Goal: Task Accomplishment & Management: Manage account settings

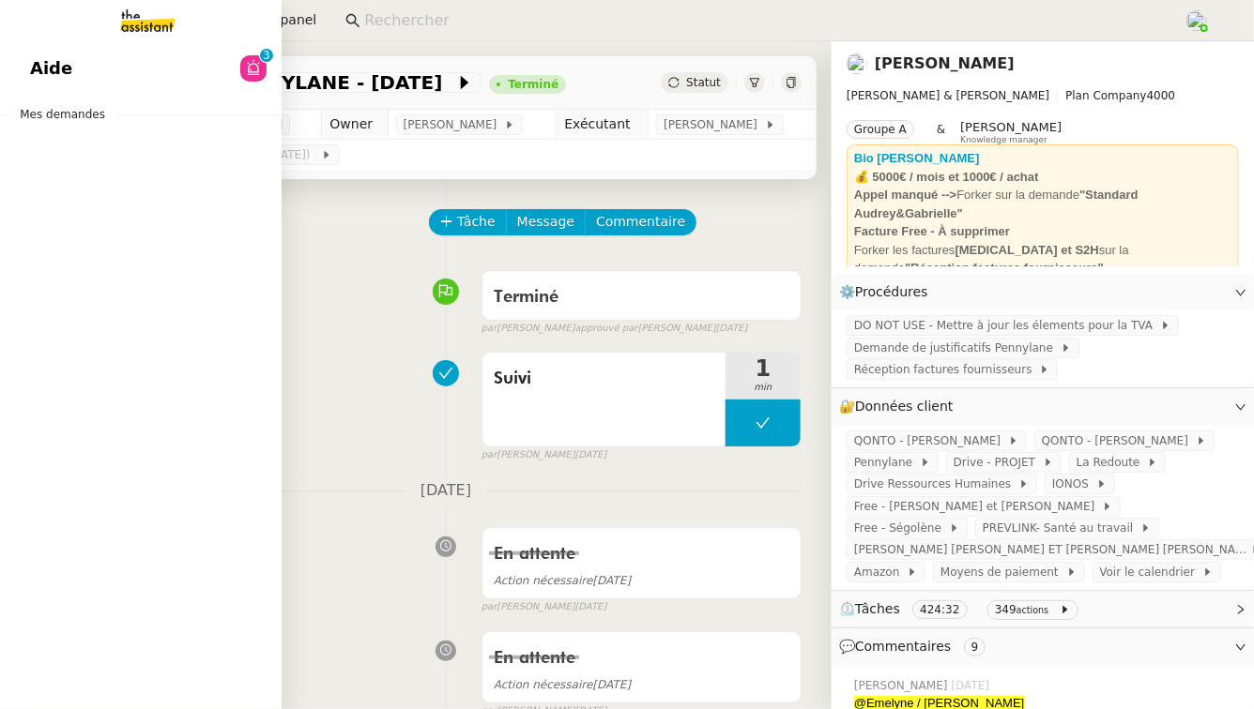
click at [148, 60] on link "Aide 0 1 2 3 4 5 6 7 8 9" at bounding box center [141, 68] width 282 height 43
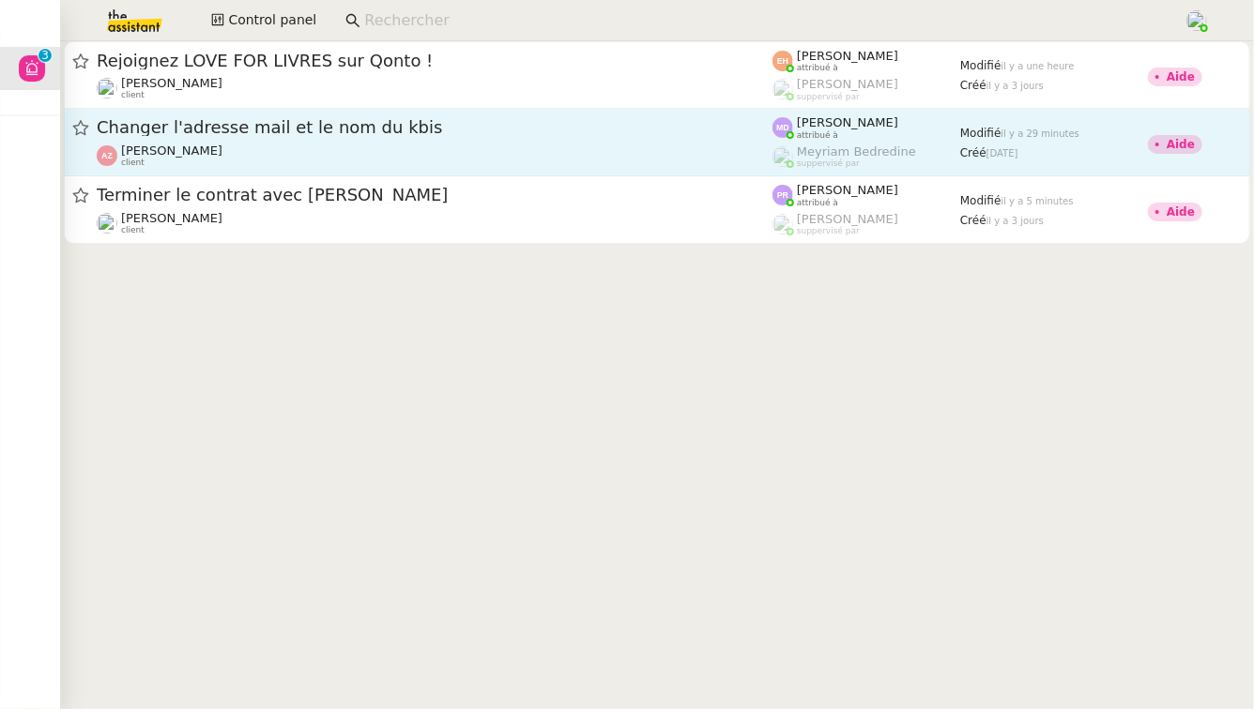
click at [402, 143] on div "Changer l'adresse mail et le nom du kbis Aurélien Zanker client" at bounding box center [435, 142] width 676 height 52
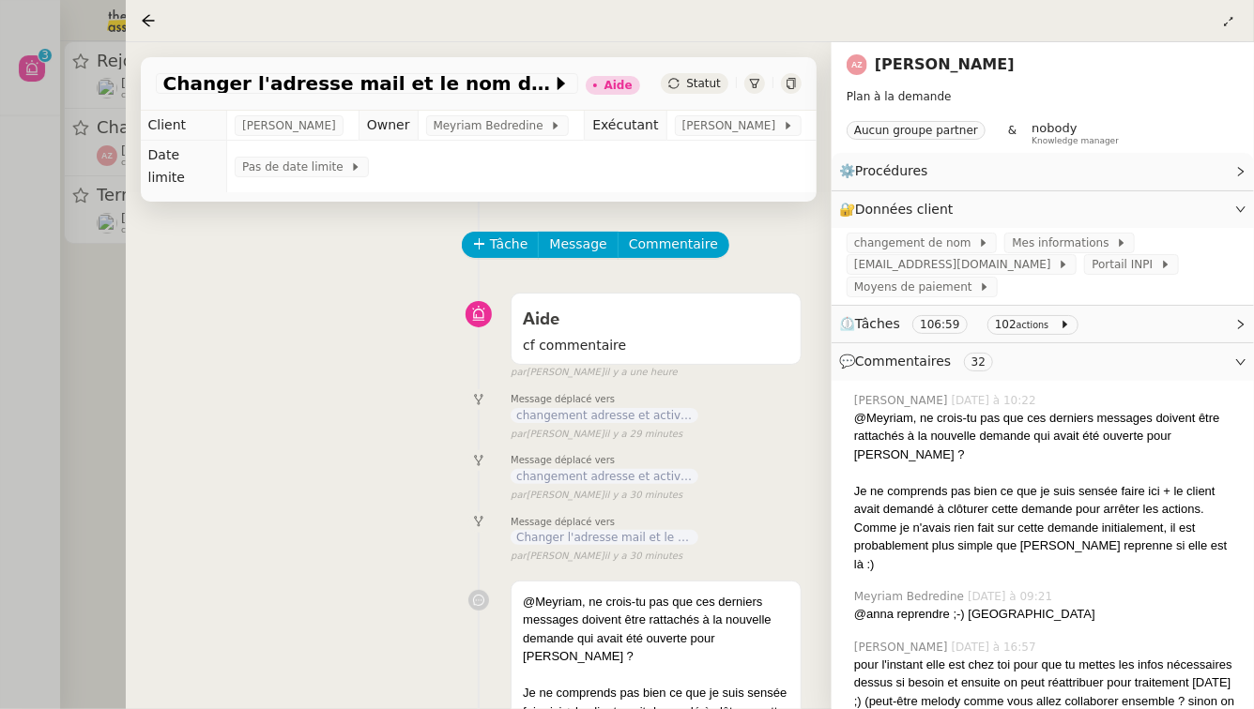
click at [47, 515] on div at bounding box center [627, 354] width 1254 height 709
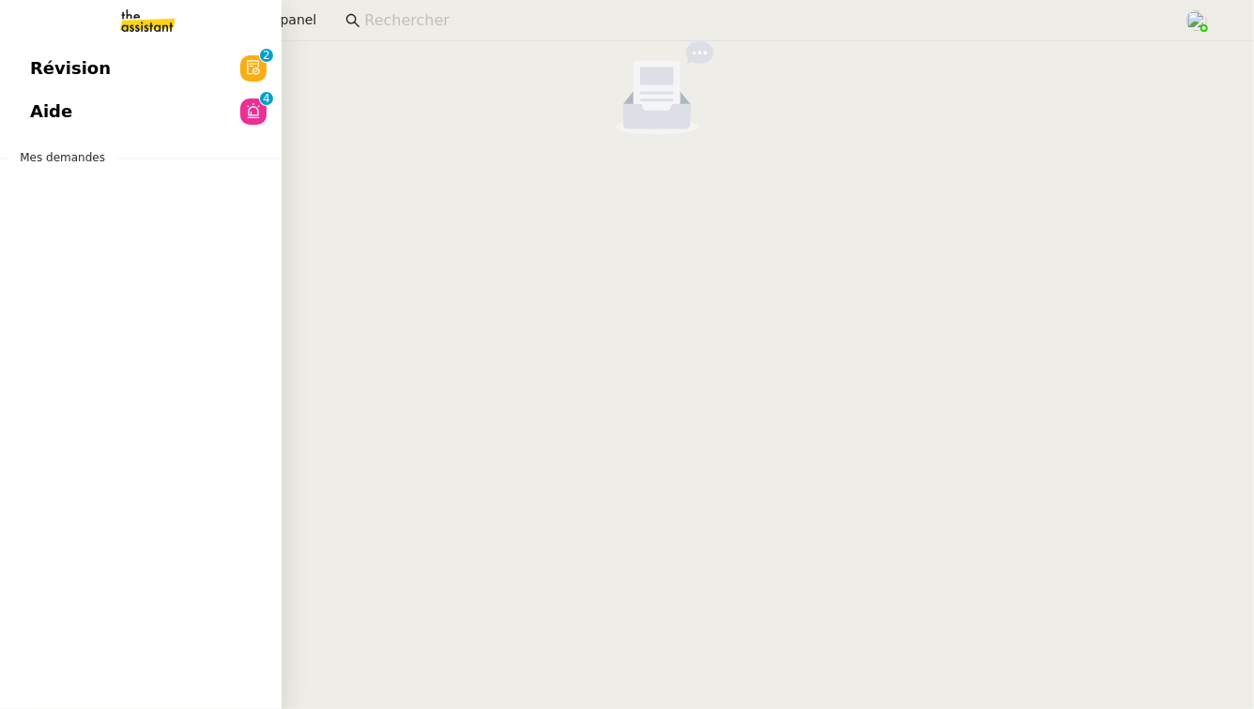
click at [67, 113] on link "Aide 0 1 2 3 4 5 6 7 8 9" at bounding box center [141, 111] width 282 height 43
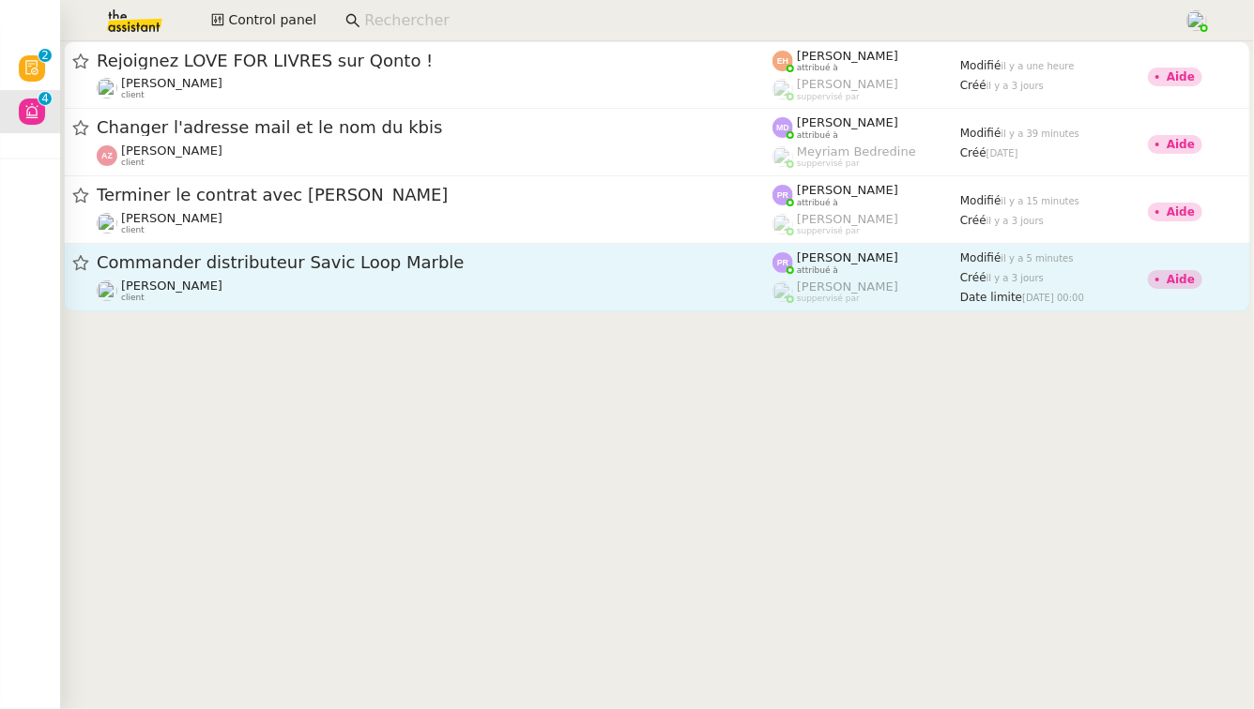
click at [305, 270] on span "Commander distributeur Savic Loop Marble" at bounding box center [435, 262] width 676 height 17
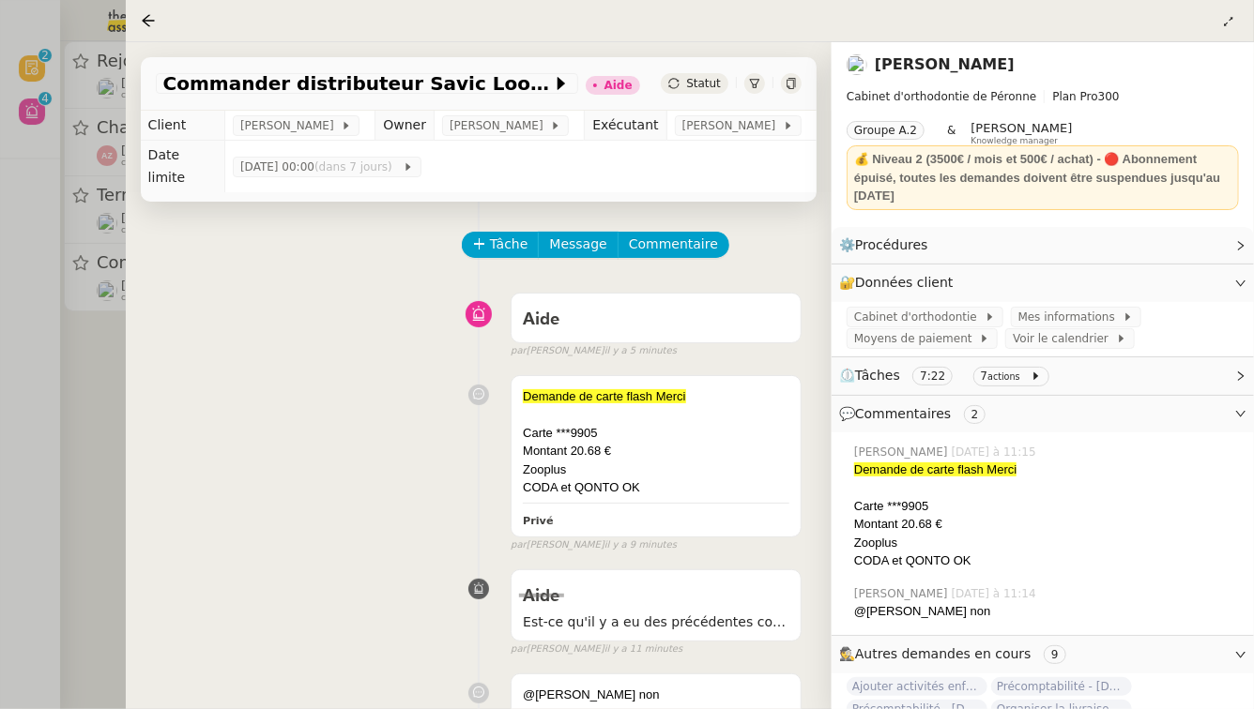
click at [0, 503] on div at bounding box center [627, 354] width 1254 height 709
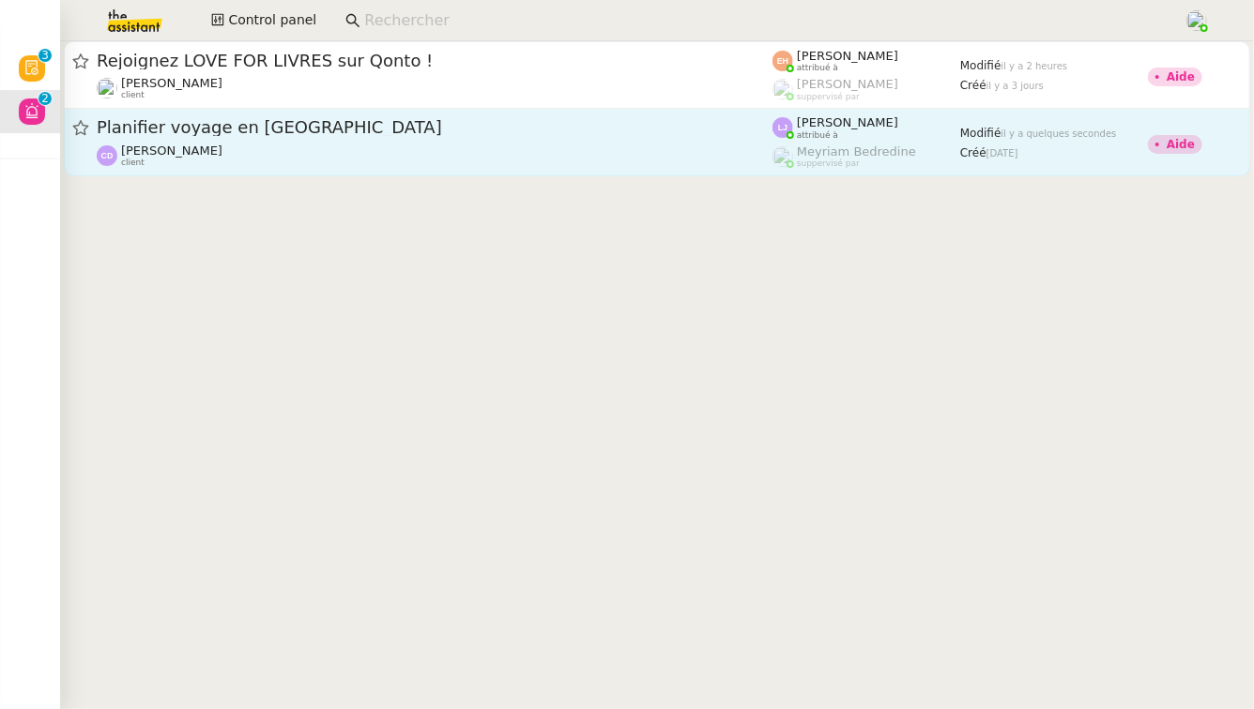
click at [358, 126] on span "Planifier voyage en [GEOGRAPHIC_DATA]" at bounding box center [435, 127] width 676 height 17
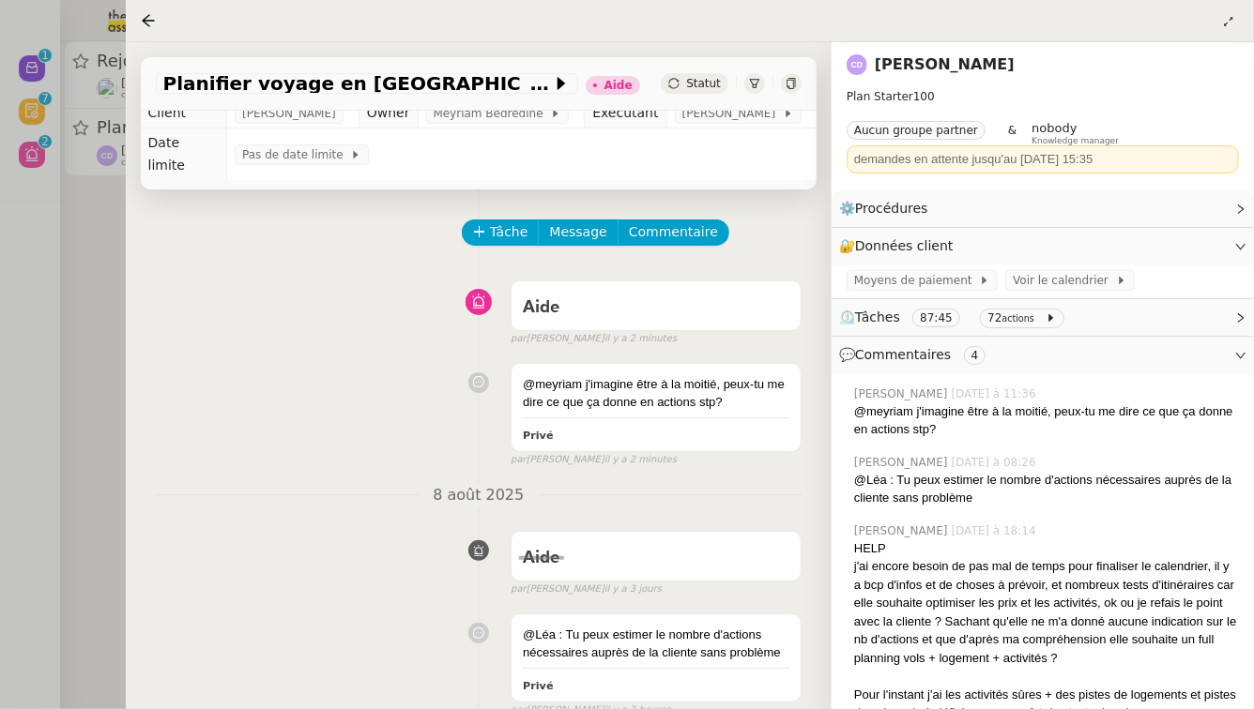
scroll to position [18, 0]
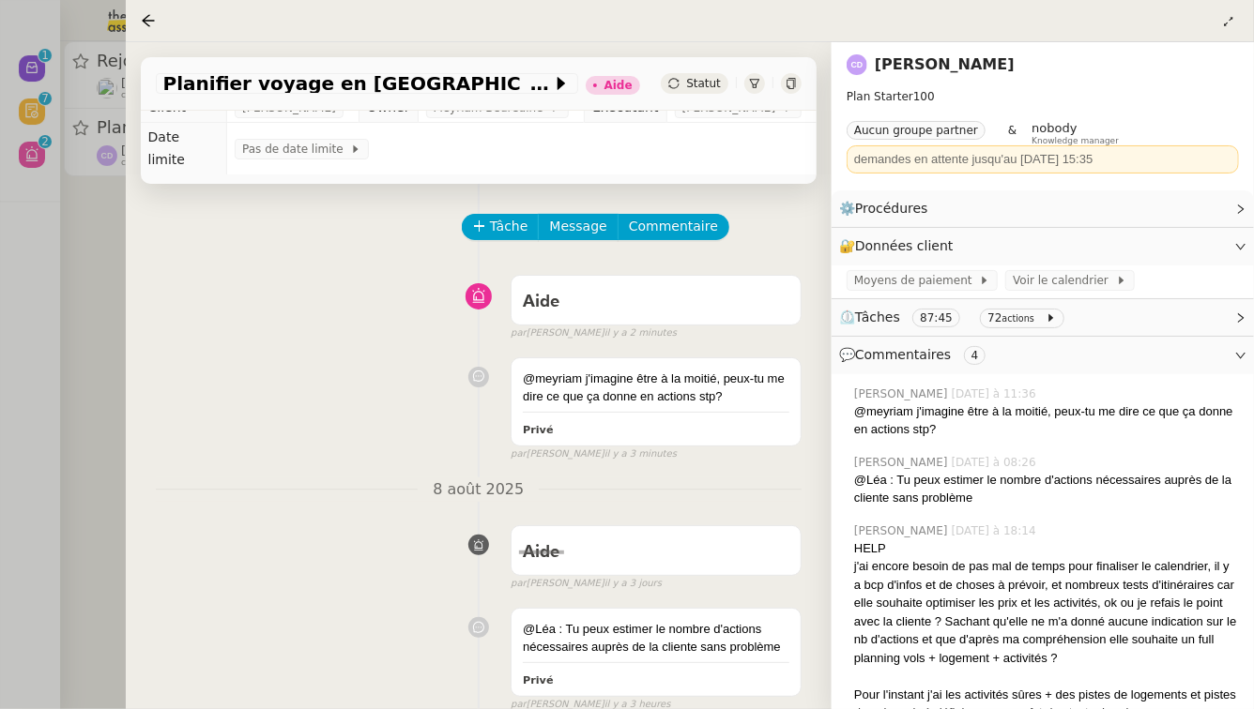
click at [0, 324] on div at bounding box center [627, 354] width 1254 height 709
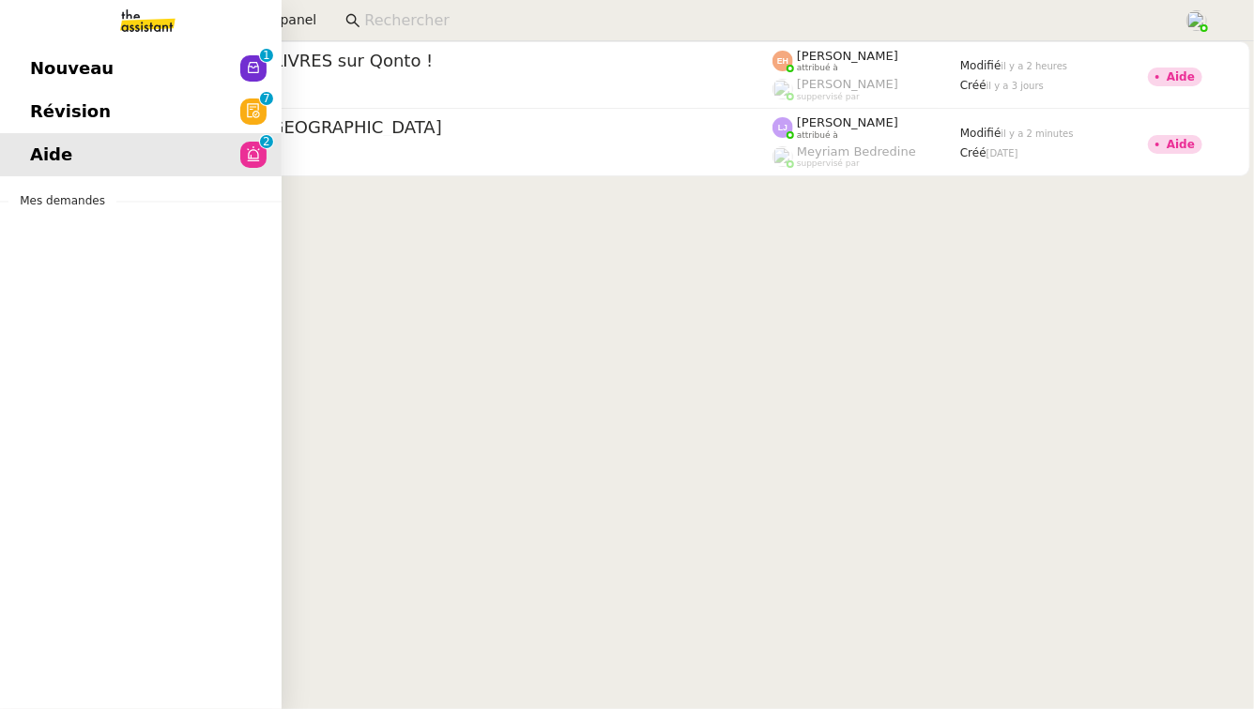
click at [100, 117] on link "Révision 0 1 2 3 4 5 6 7 8 9" at bounding box center [141, 111] width 282 height 43
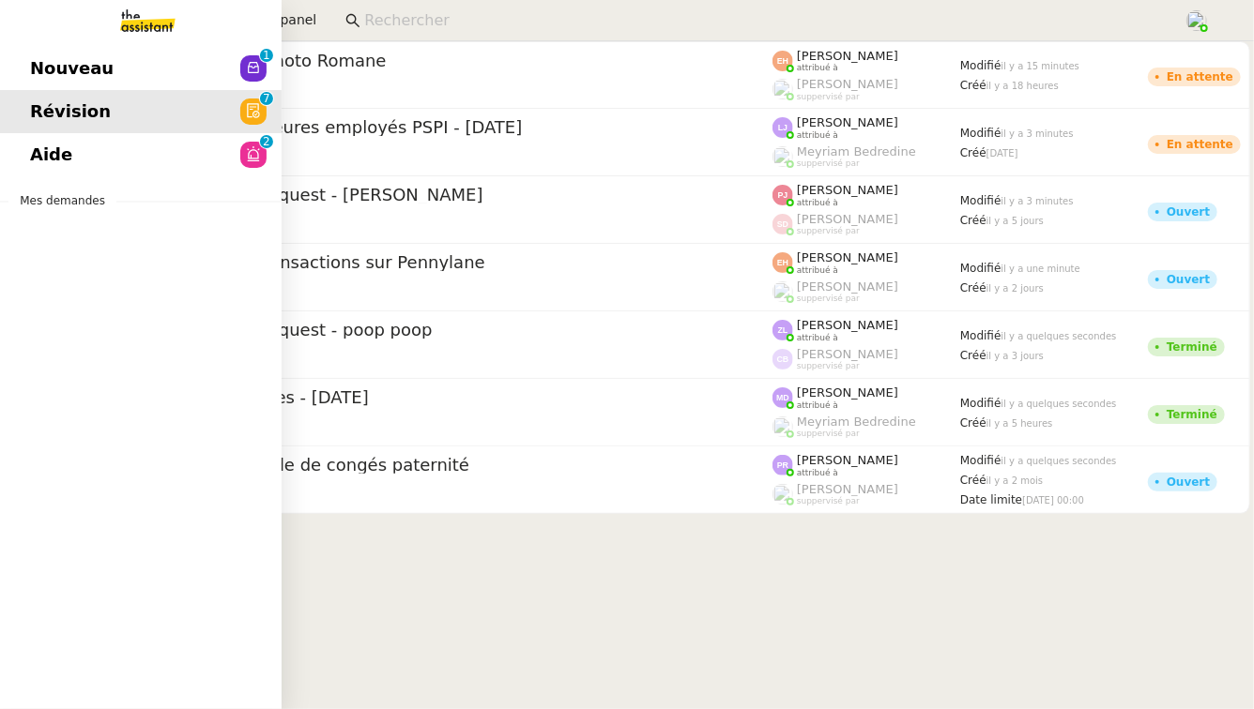
click at [138, 86] on link "Nouveau 0 1 2 3 4 5 6 7 8 9" at bounding box center [141, 68] width 282 height 43
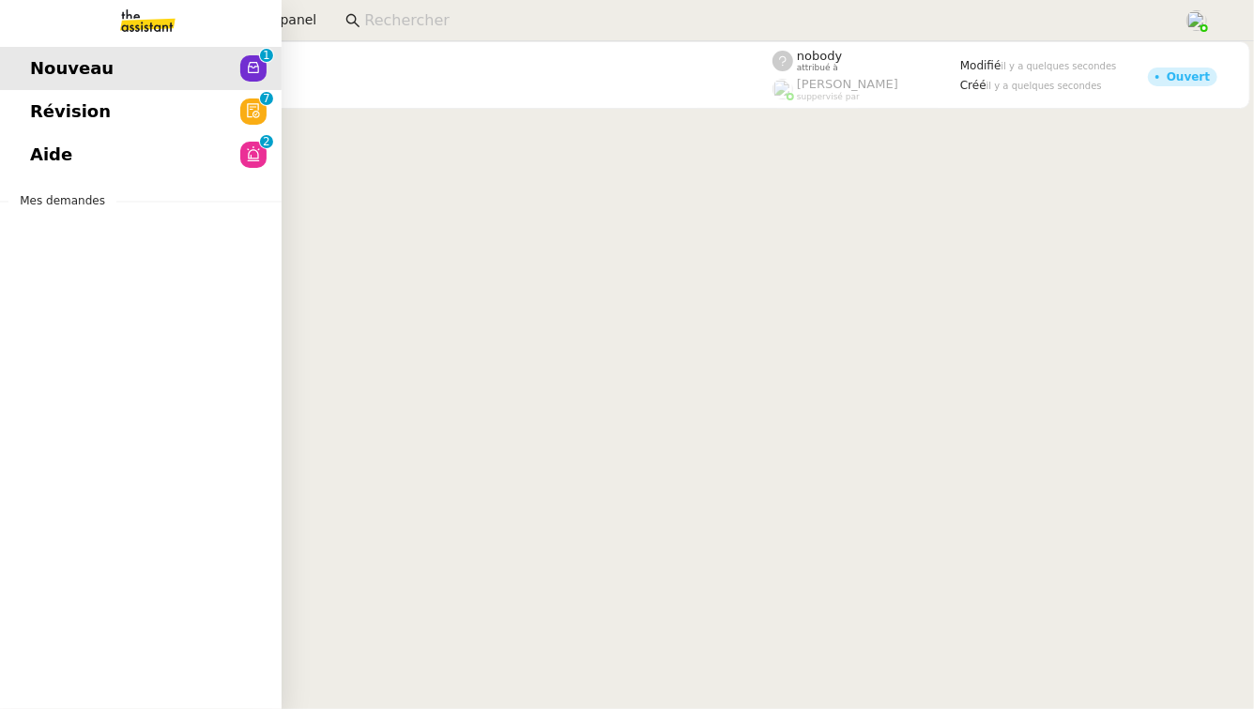
click at [84, 147] on link "Aide 0 1 2 3 4 5 6 7 8 9" at bounding box center [141, 154] width 282 height 43
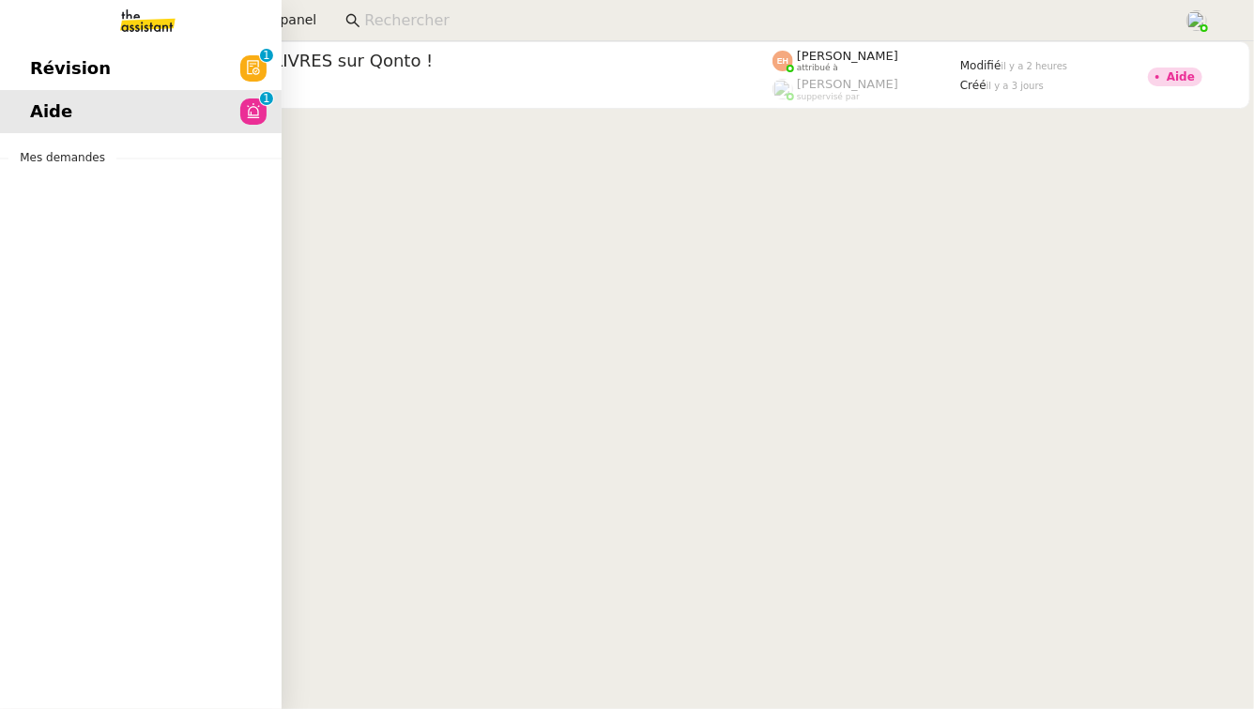
click at [86, 69] on span "Révision" at bounding box center [70, 68] width 81 height 28
